Goal: Browse casually: Explore the website without a specific task or goal

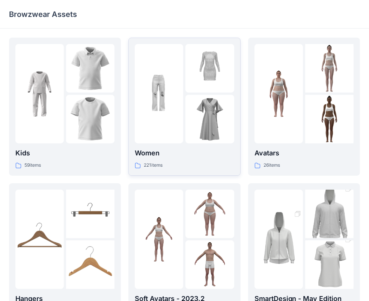
click at [172, 105] on div at bounding box center [159, 93] width 48 height 99
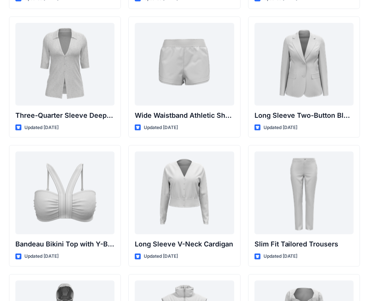
scroll to position [676, 0]
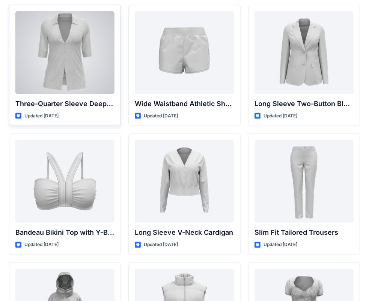
click at [65, 57] on div at bounding box center [64, 52] width 99 height 83
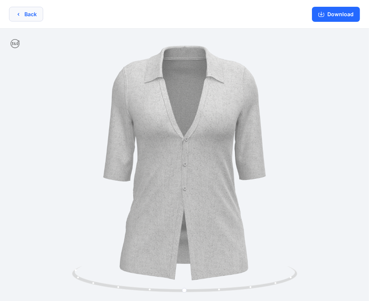
click at [33, 13] on button "Back" at bounding box center [26, 14] width 34 height 15
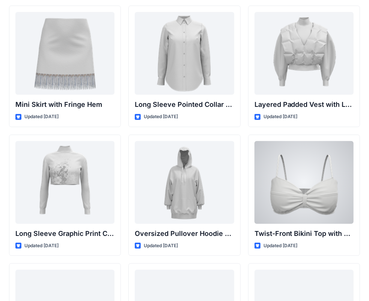
scroll to position [2179, 0]
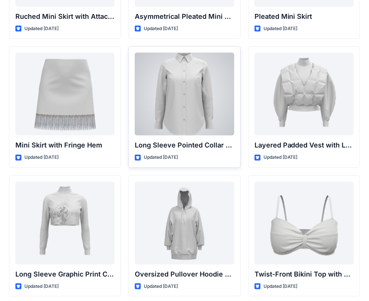
click at [183, 115] on div at bounding box center [184, 94] width 99 height 83
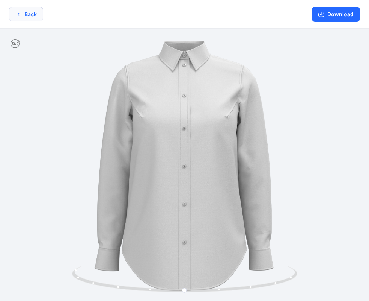
click at [26, 12] on button "Back" at bounding box center [26, 14] width 34 height 15
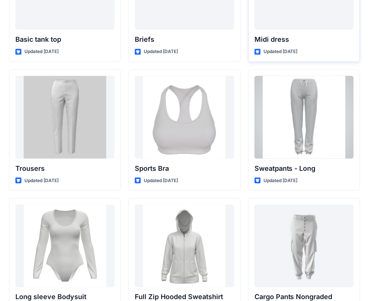
scroll to position [6238, 0]
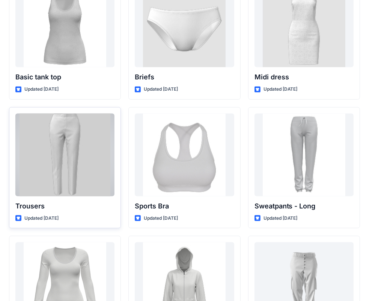
click at [89, 127] on div at bounding box center [64, 154] width 99 height 83
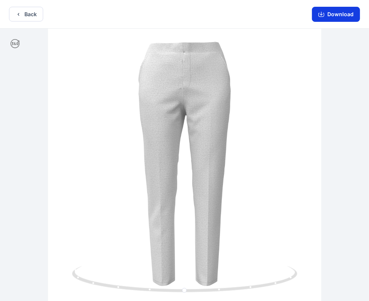
click at [348, 18] on button "Download" at bounding box center [336, 14] width 48 height 15
